Goal: Answer question/provide support

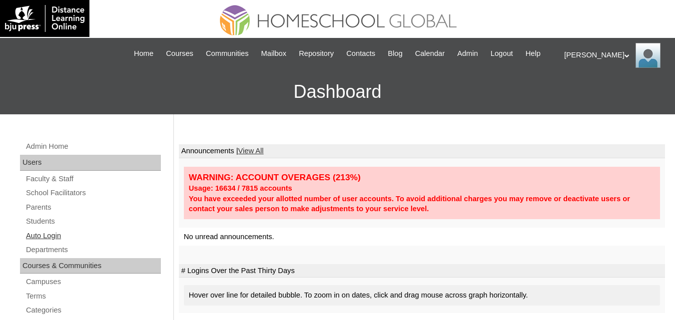
click at [44, 242] on link "Auto Login" at bounding box center [93, 236] width 136 height 12
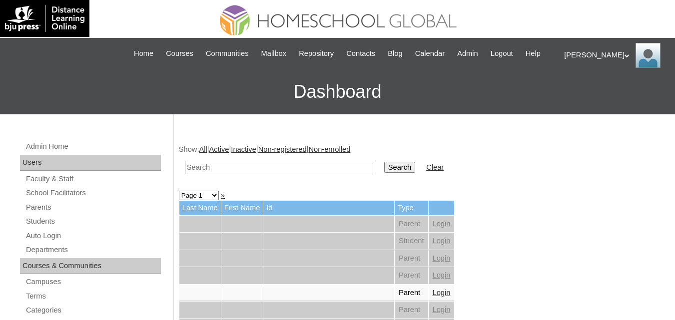
click at [256, 174] on input "text" at bounding box center [279, 167] width 188 height 13
type input "[PERSON_NAME]"
click at [384, 173] on input "Search" at bounding box center [399, 167] width 31 height 11
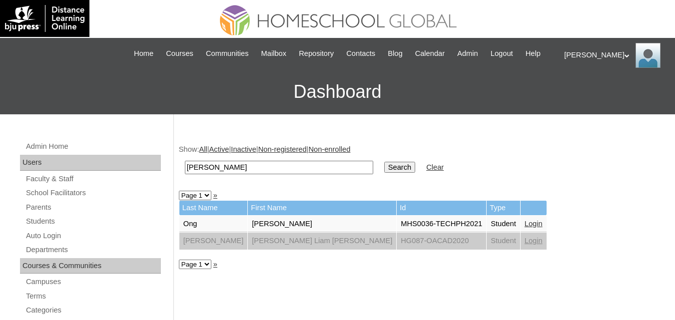
click at [524, 228] on link "Login" at bounding box center [533, 224] width 18 height 8
